Goal: Find specific page/section: Find specific page/section

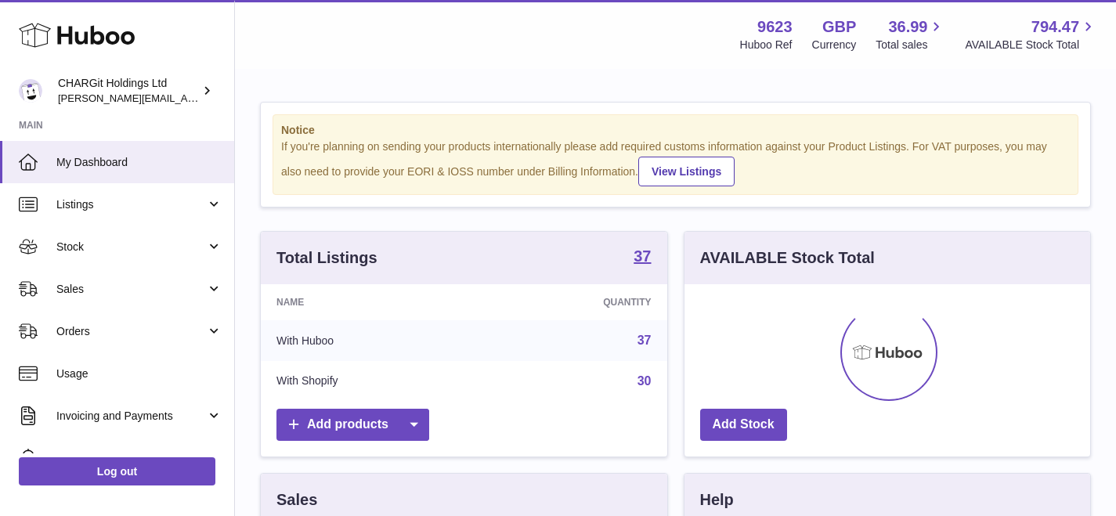
scroll to position [244, 406]
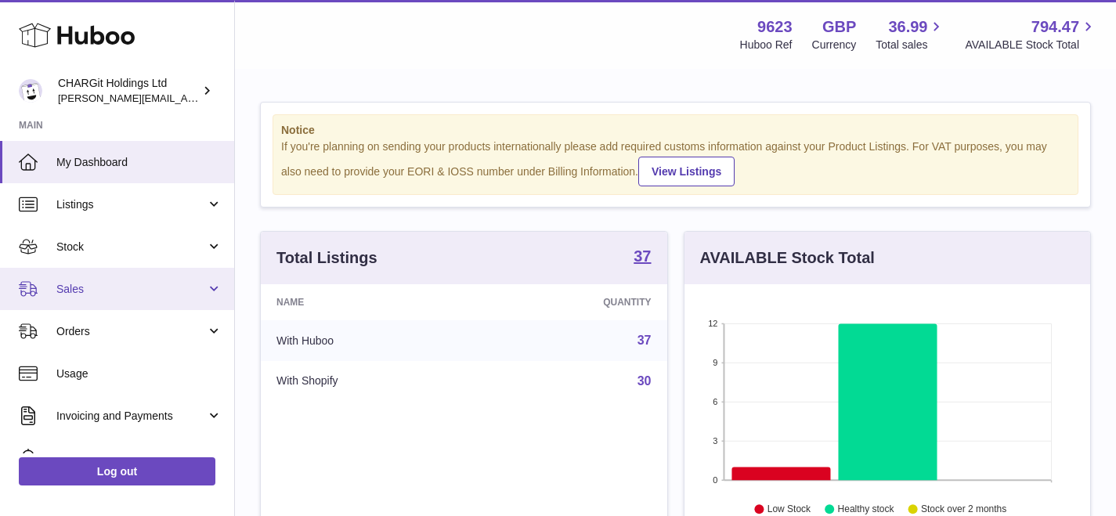
click at [73, 288] on span "Sales" at bounding box center [131, 289] width 150 height 15
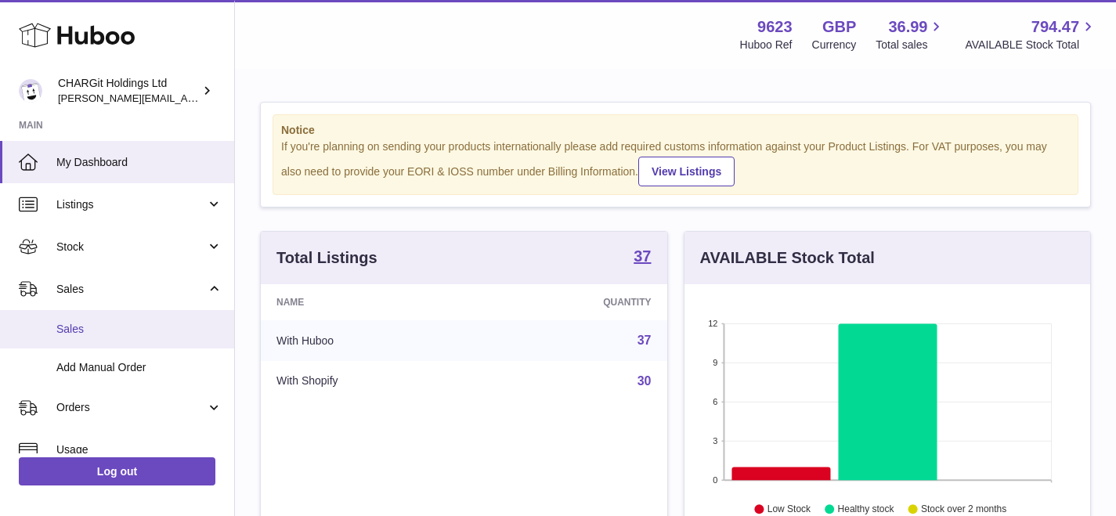
click at [82, 327] on span "Sales" at bounding box center [139, 329] width 166 height 15
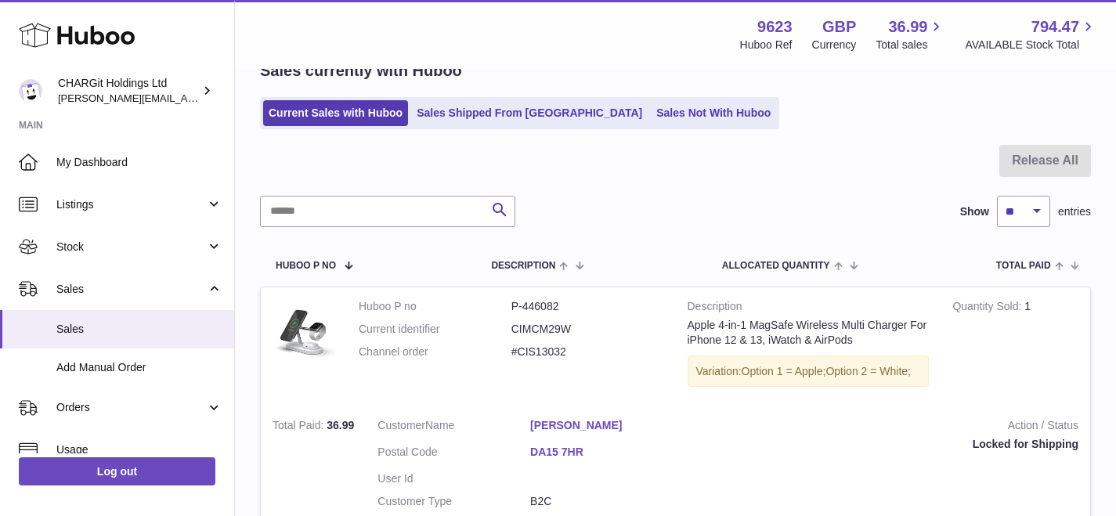
scroll to position [99, 0]
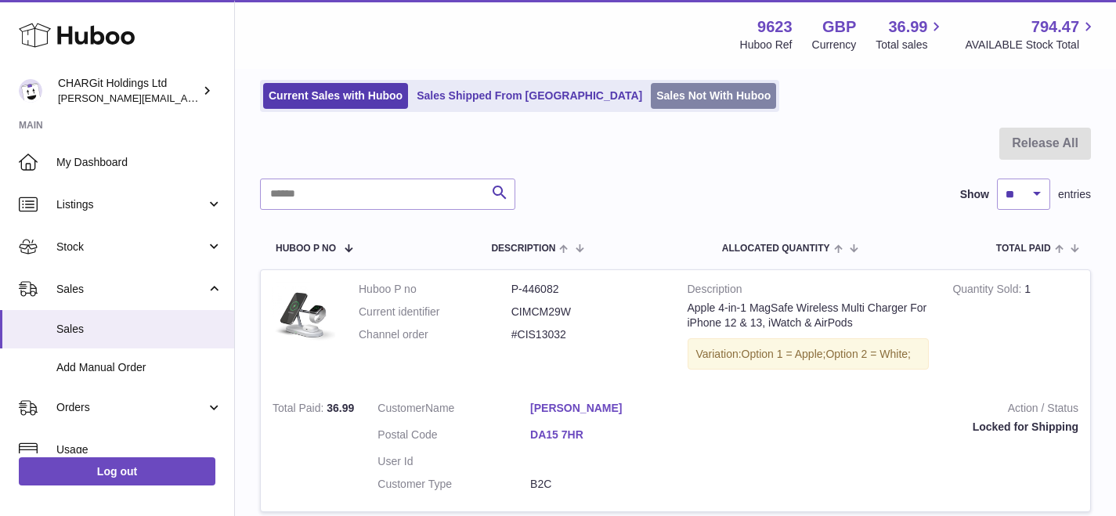
click at [651, 92] on link "Sales Not With Huboo" at bounding box center [713, 96] width 125 height 26
